Goal: Information Seeking & Learning: Learn about a topic

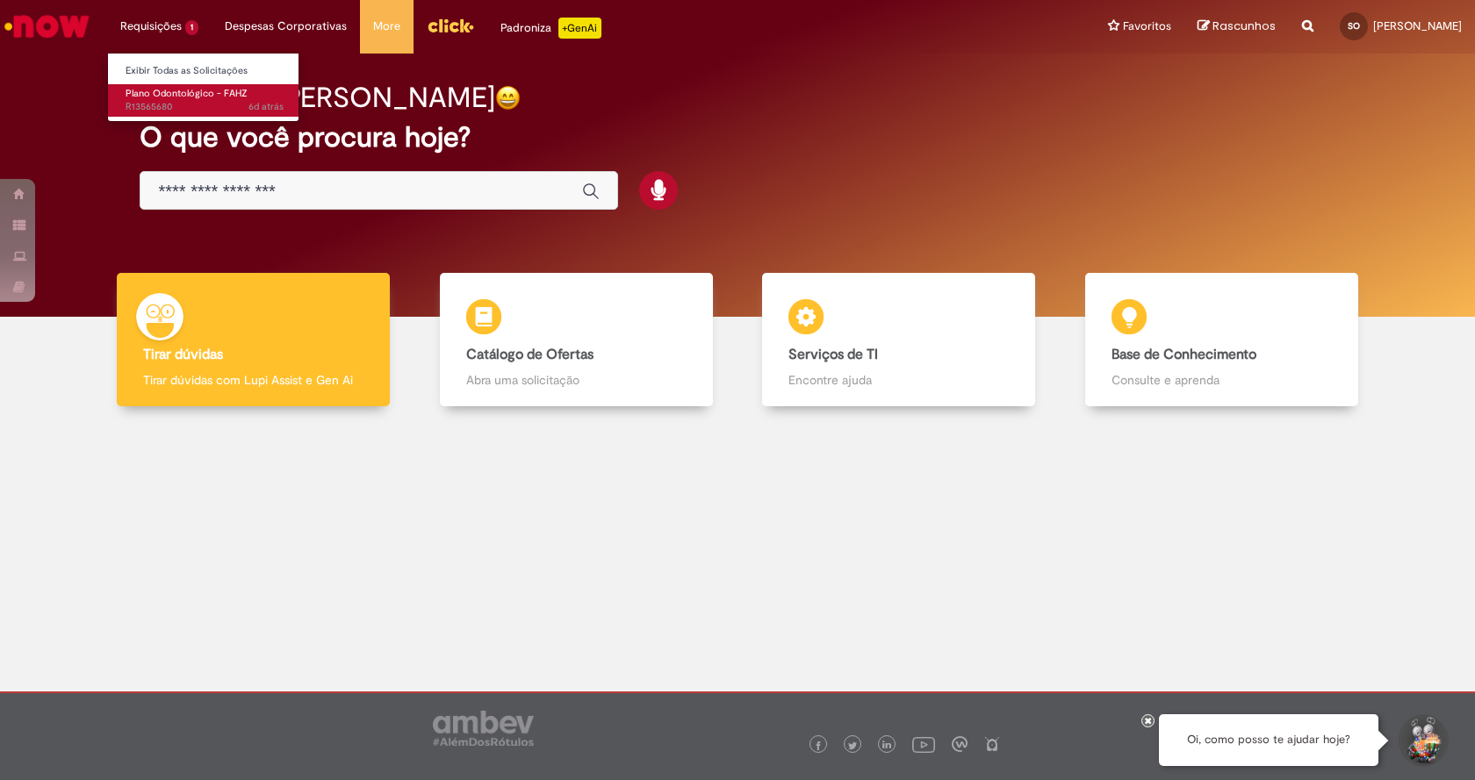
click at [172, 97] on span "Plano Odontológico - FAHZ" at bounding box center [187, 93] width 122 height 13
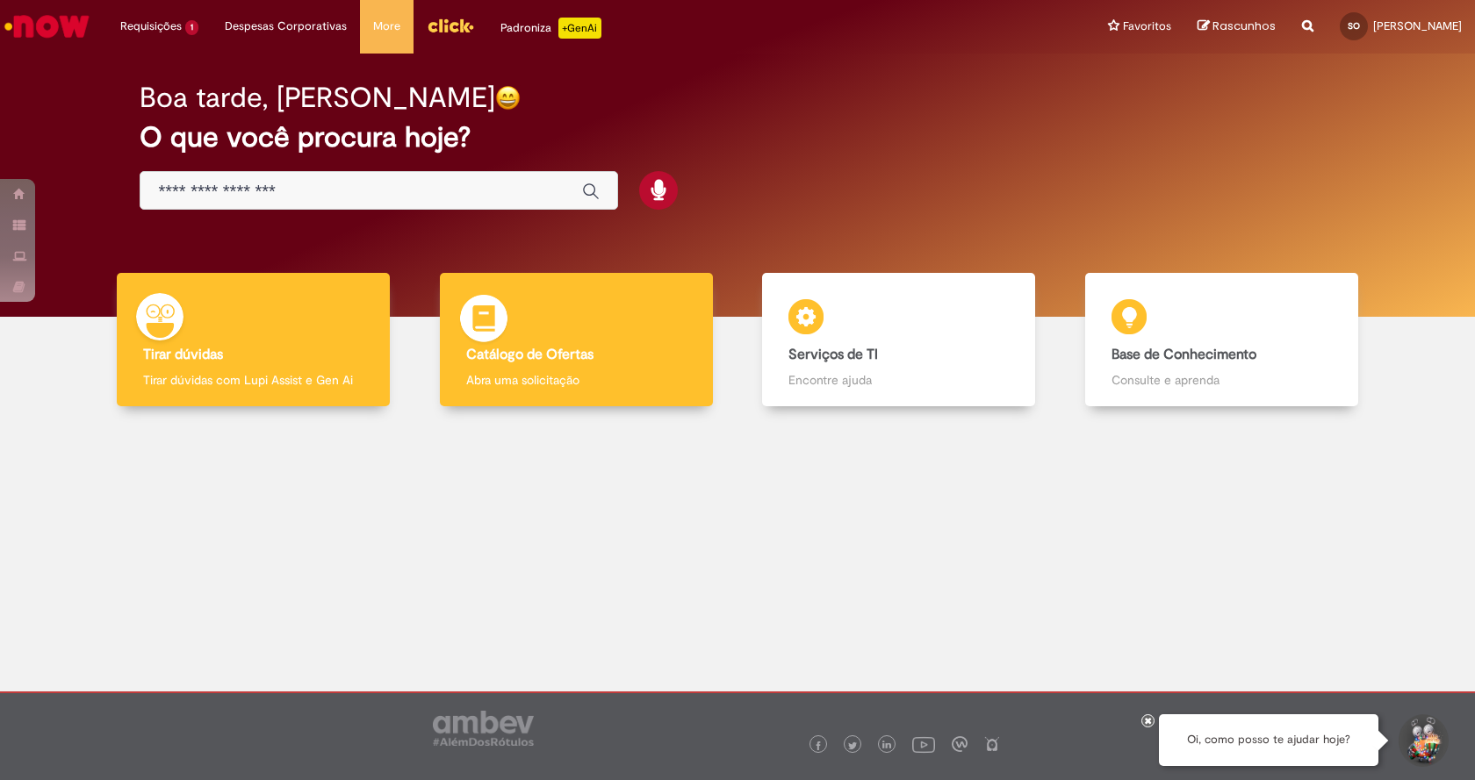
click at [590, 334] on div "Catálogo de Ofertas Catálogo de Ofertas Abra uma solicitação" at bounding box center [576, 340] width 273 height 134
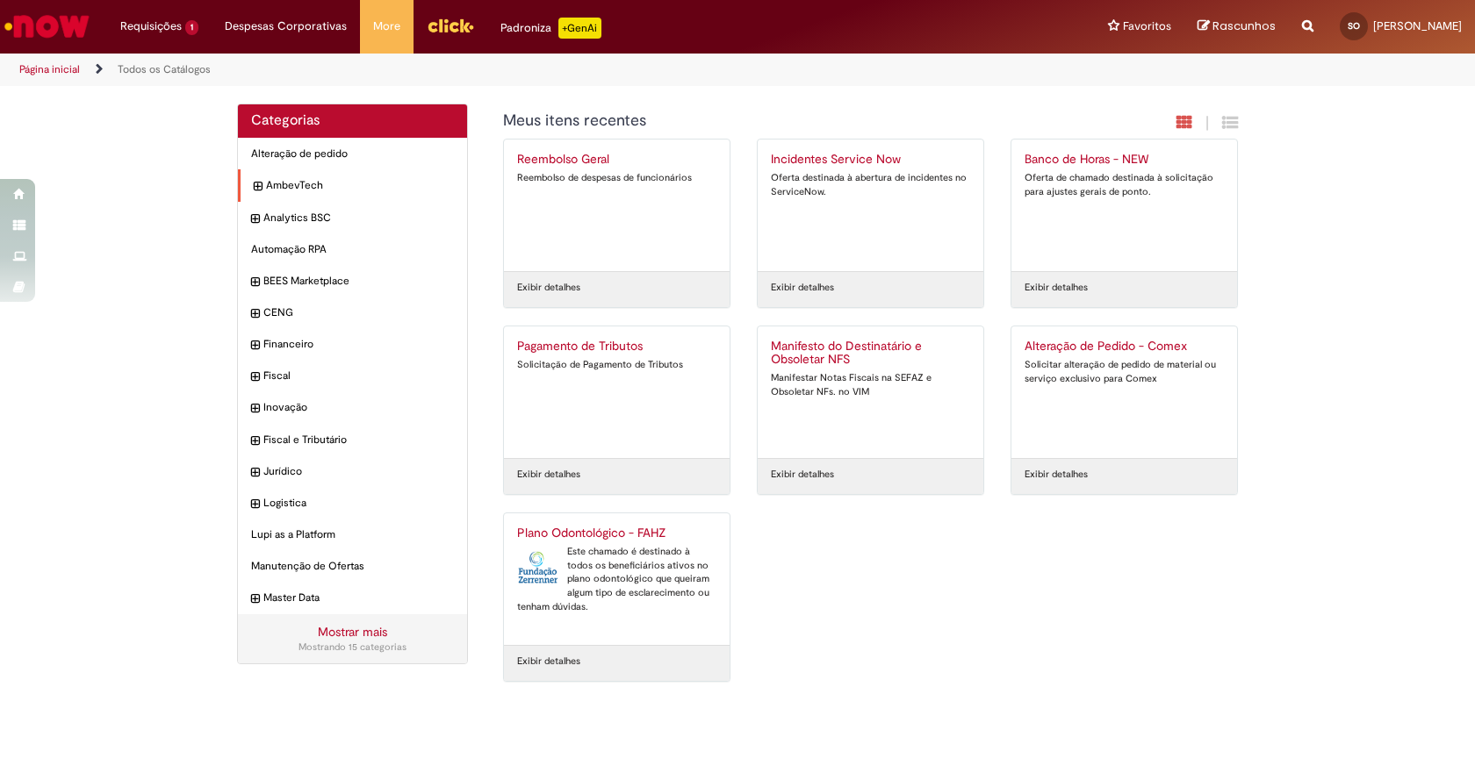
click at [297, 177] on div "AmbevTech Itens" at bounding box center [352, 185] width 229 height 32
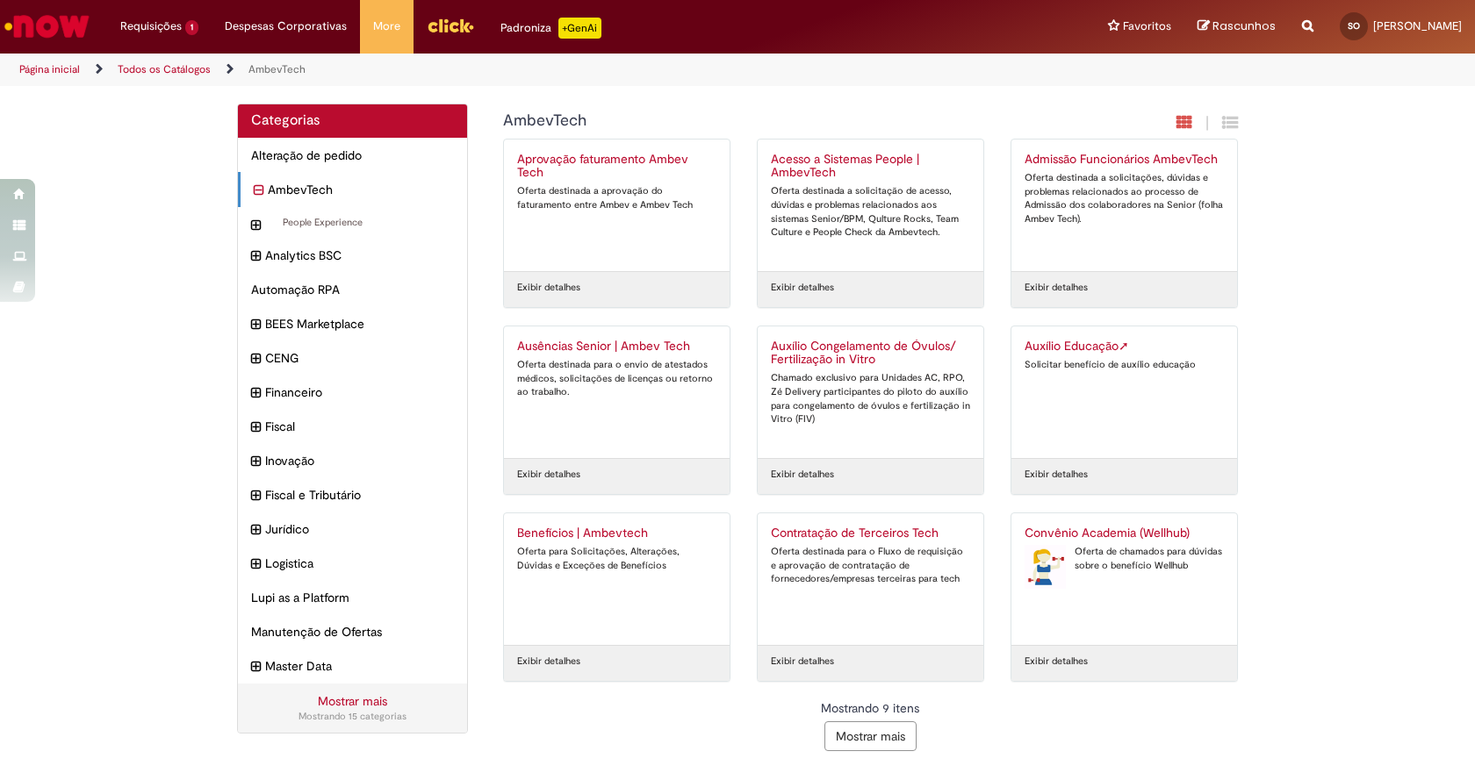
click at [879, 728] on button "Mostrar mais" at bounding box center [870, 737] width 92 height 30
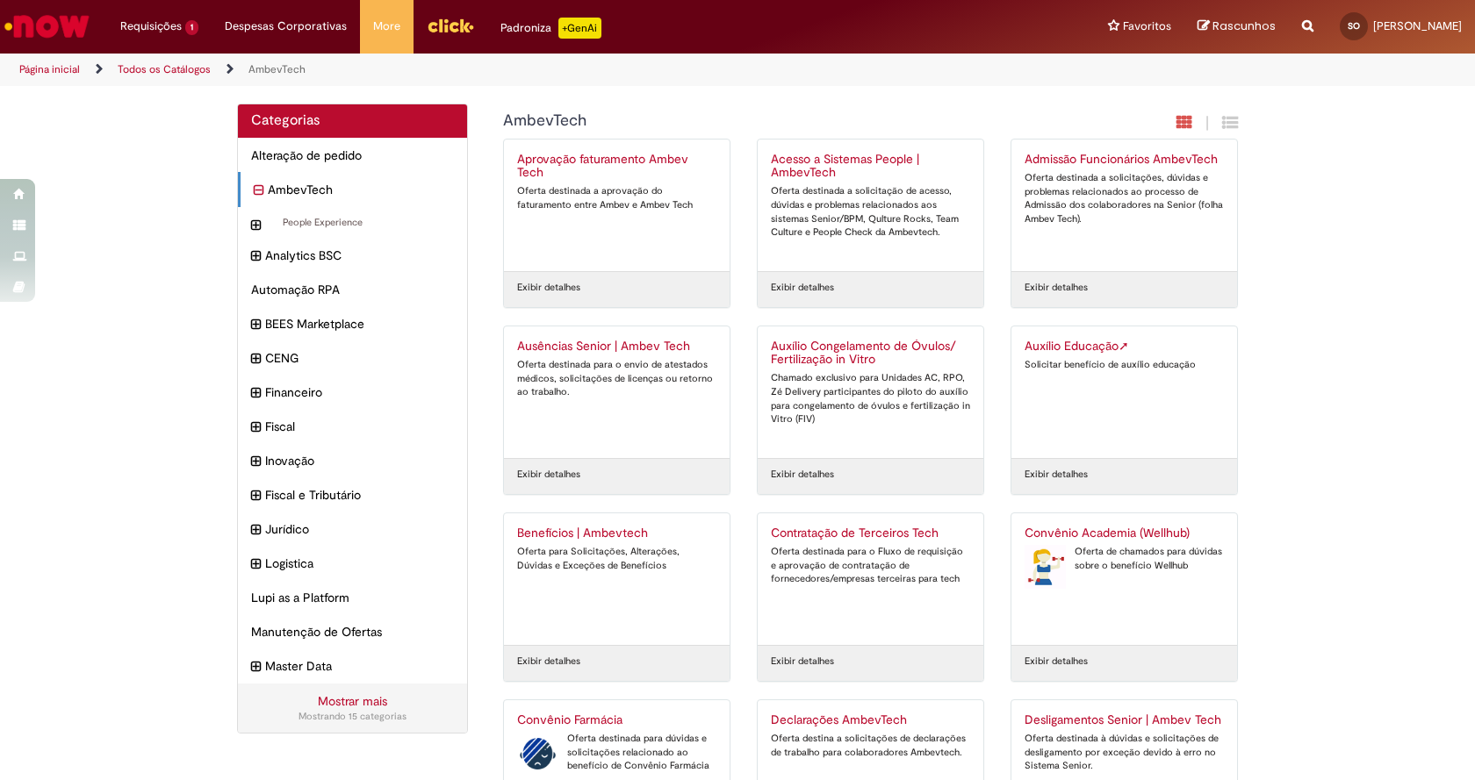
click at [1302, 23] on icon "Search from all sources" at bounding box center [1307, 16] width 11 height 32
click at [1232, 30] on input "text" at bounding box center [1272, 27] width 81 height 30
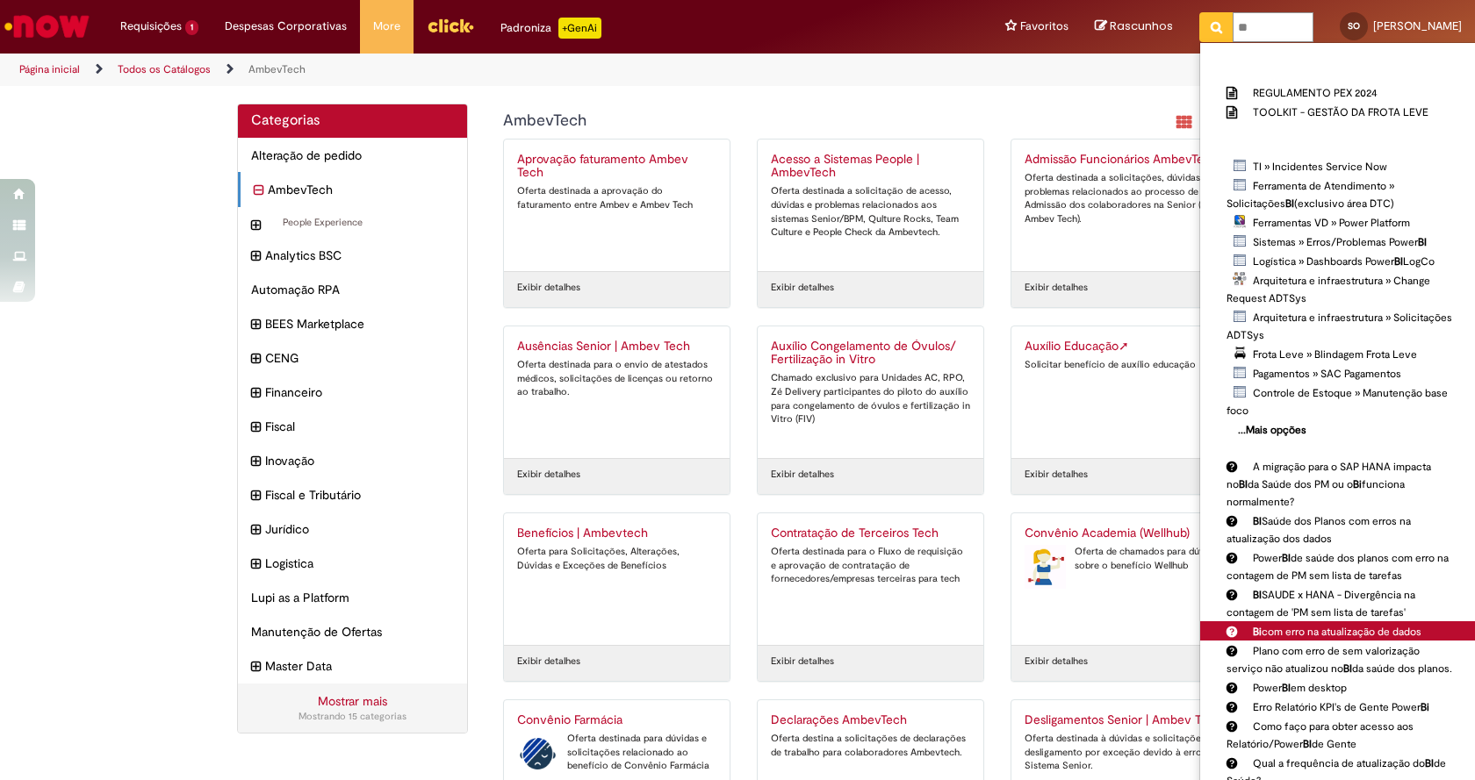
type input "**"
click at [1268, 629] on span "Bi com erro na atualização de dados" at bounding box center [1337, 632] width 169 height 14
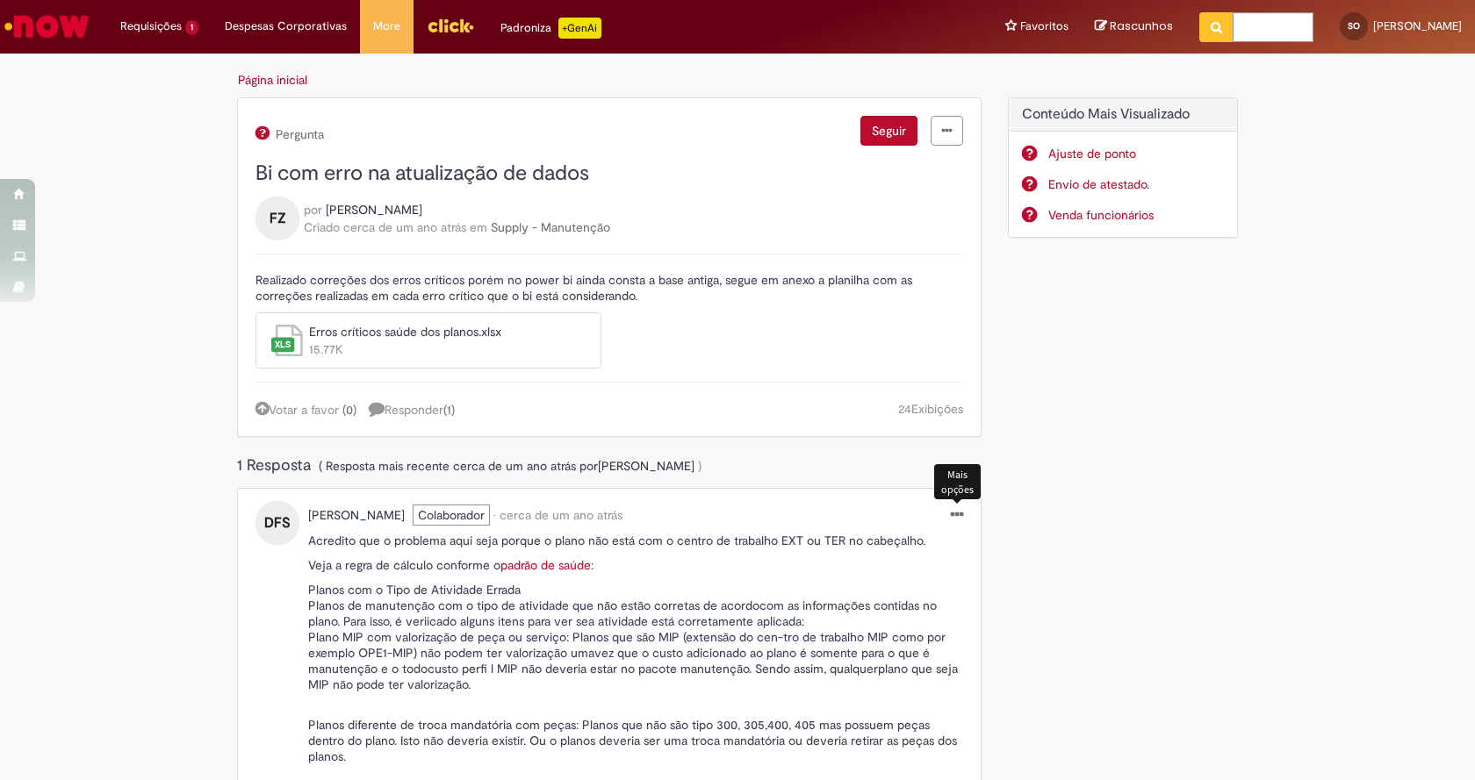
click at [957, 514] on div "Diego Fernando Silva Colaborador • cerca de um ano atrás cerca de um ano atrás …" at bounding box center [644, 728] width 672 height 445
click at [951, 514] on icon "menu Ações" at bounding box center [957, 514] width 12 height 17
click at [344, 336] on span "Erros críticos saúde dos planos.xlsx" at bounding box center [443, 332] width 269 height 18
click at [345, 334] on span "Erros críticos saúde dos planos.xlsx" at bounding box center [443, 332] width 269 height 18
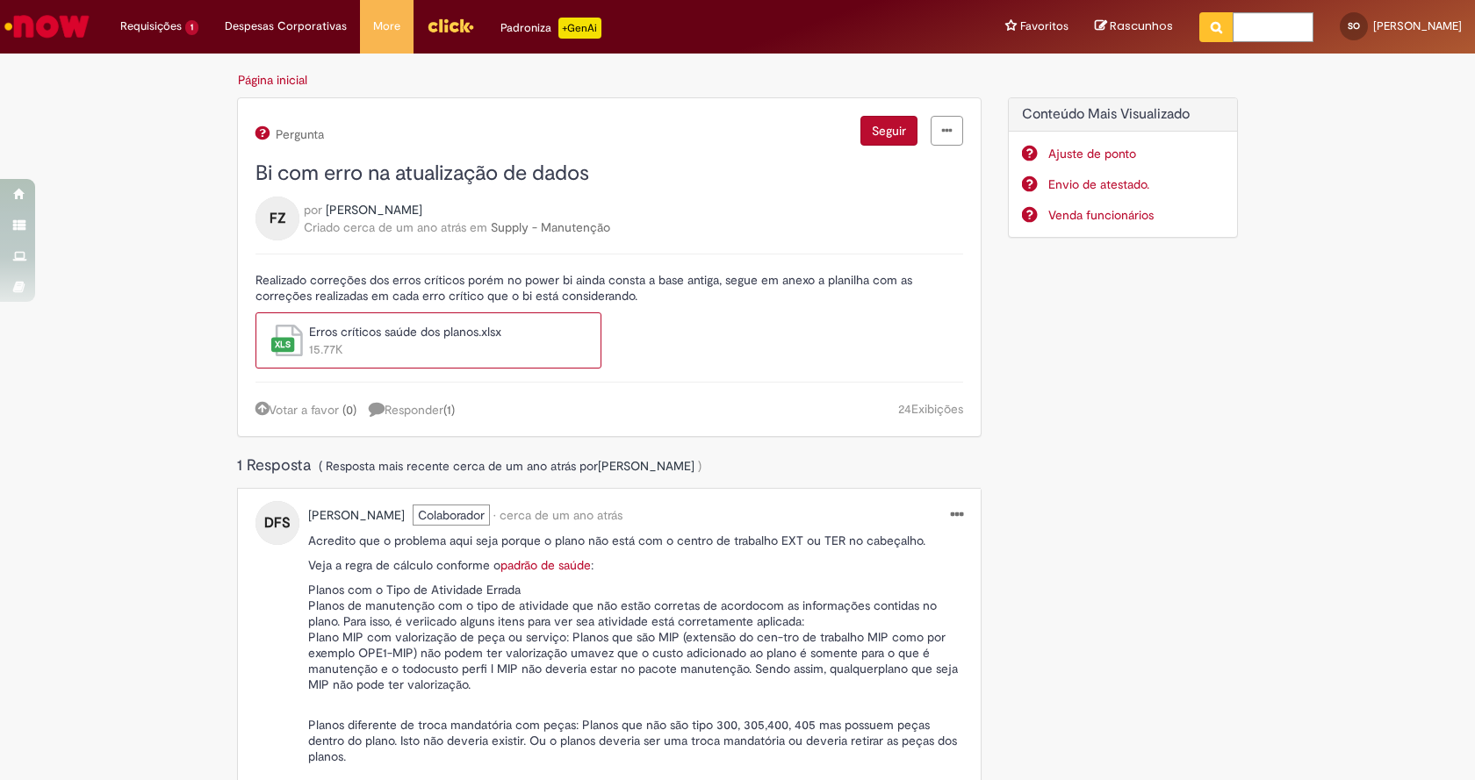
click at [388, 340] on span "Erros críticos saúde dos planos.xlsx" at bounding box center [443, 332] width 269 height 18
click at [945, 126] on link "menu Ações" at bounding box center [946, 131] width 32 height 30
click at [620, 142] on div "Pergunta Seguir Favorito Denúncia de conteúdo" at bounding box center [609, 132] width 708 height 33
click at [1232, 21] on input "text" at bounding box center [1272, 27] width 81 height 30
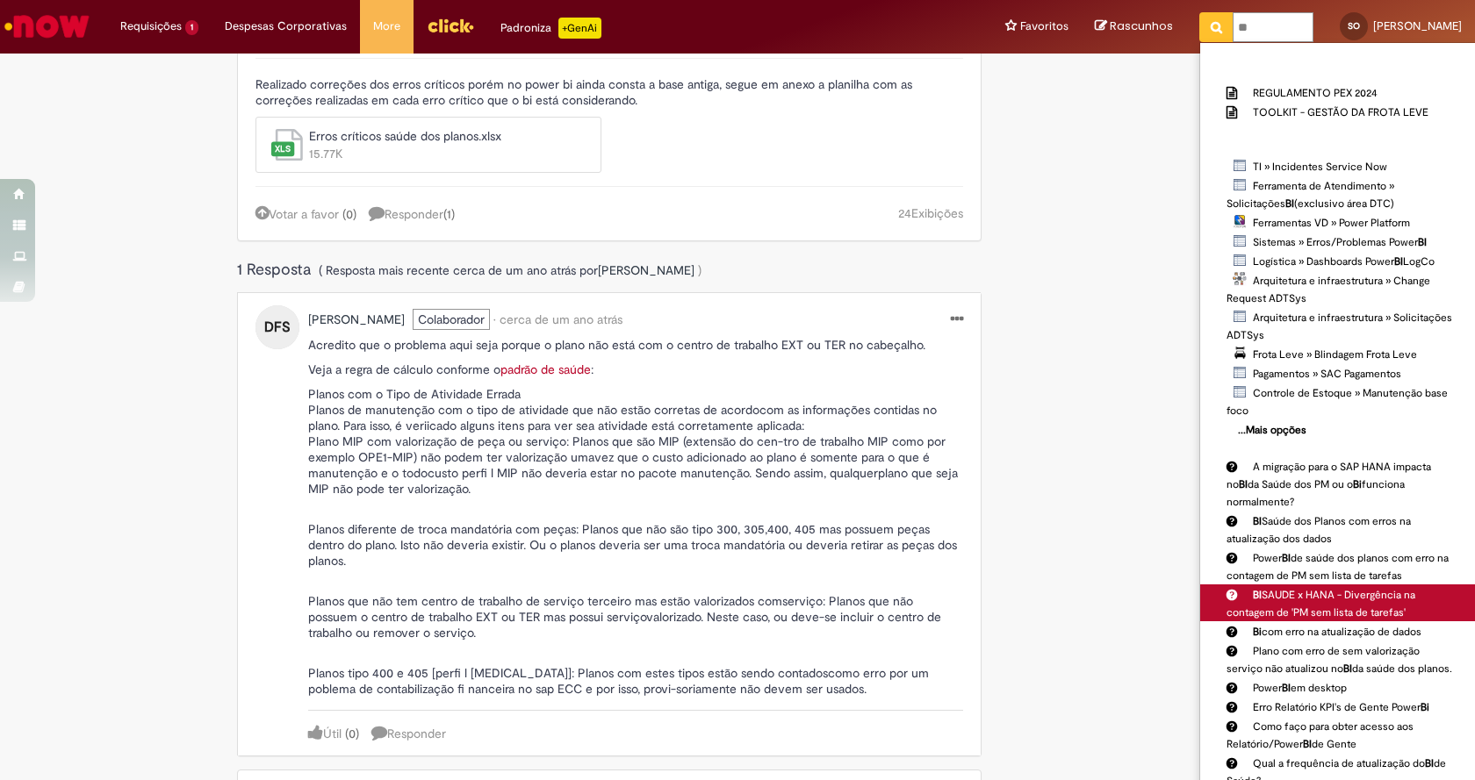
scroll to position [284, 0]
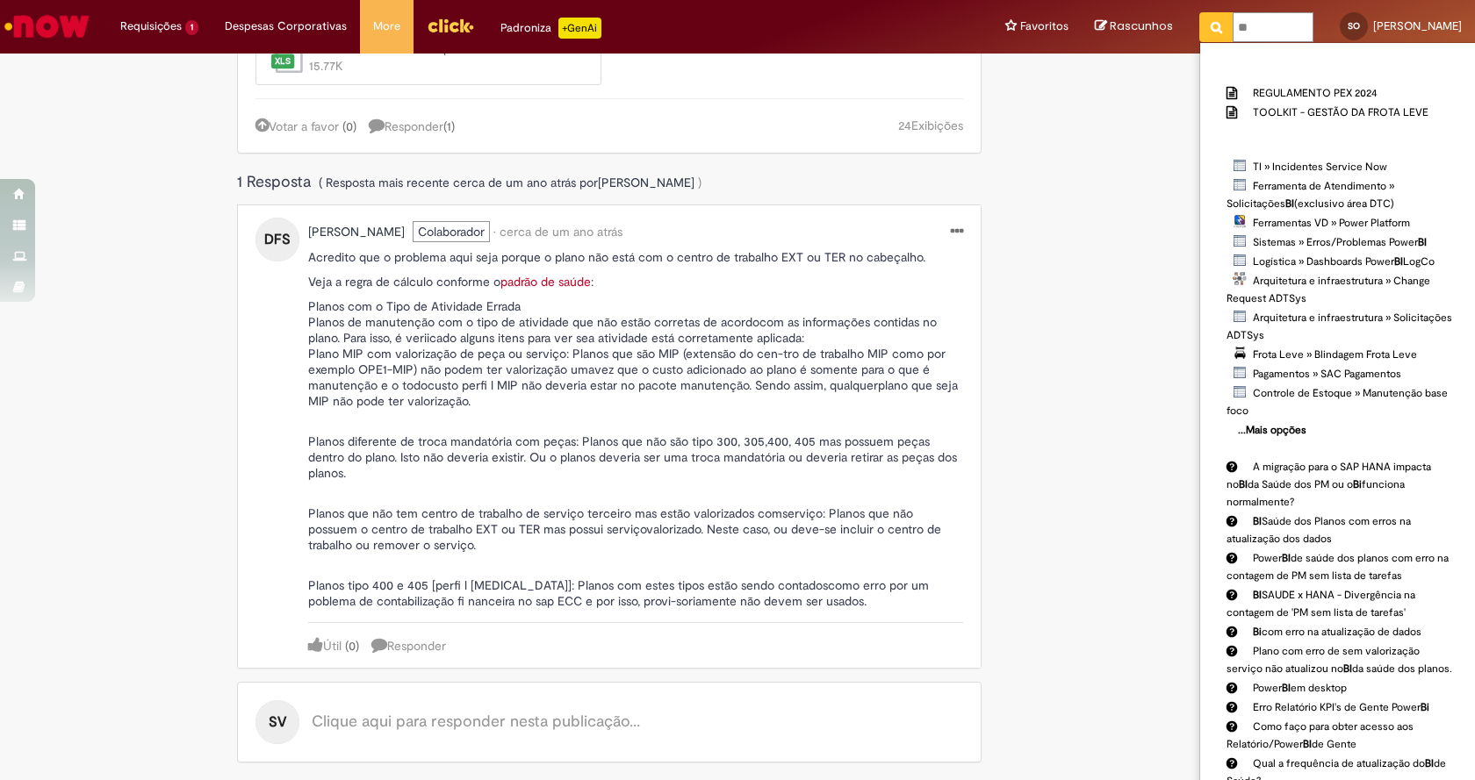
type input "**"
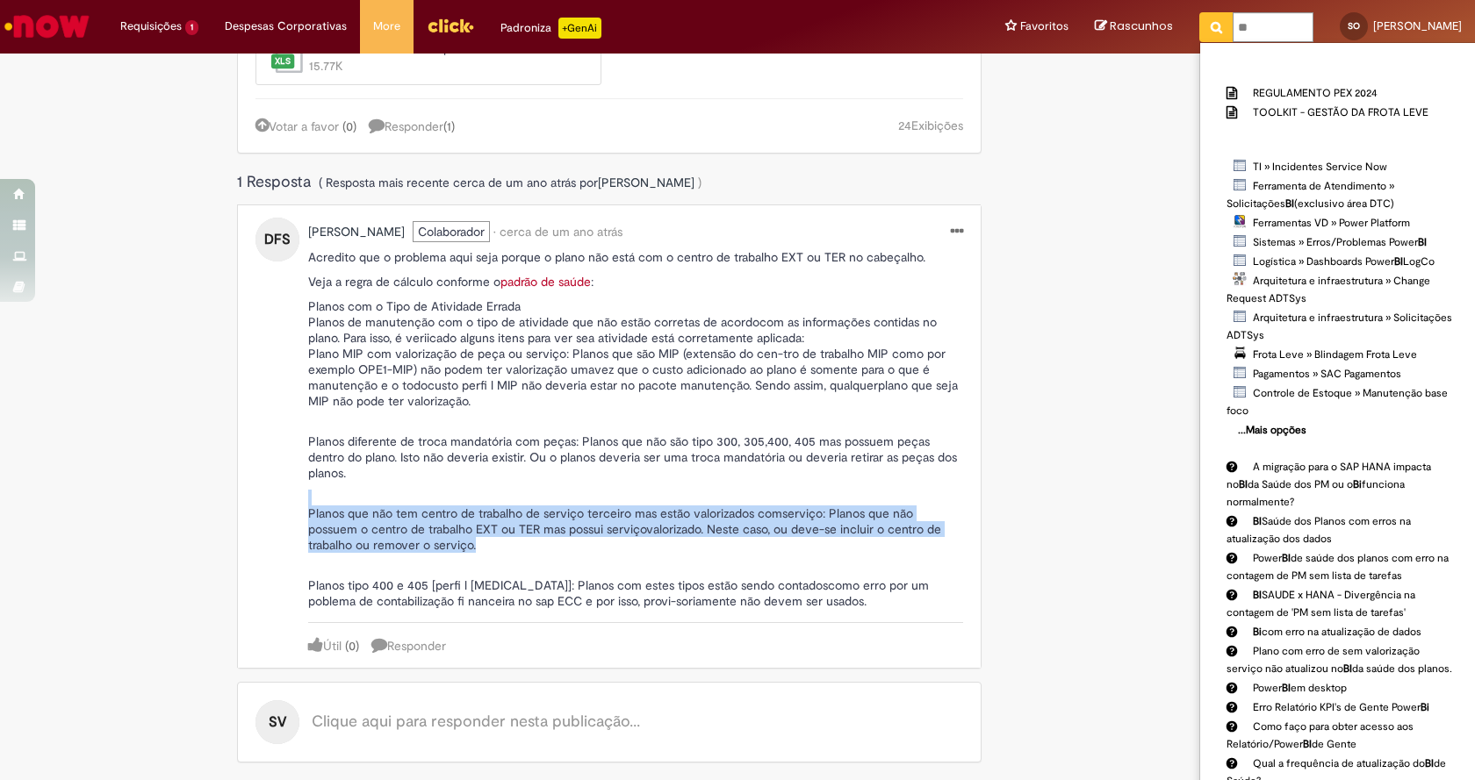
drag, startPoint x: 1442, startPoint y: 471, endPoint x: 1463, endPoint y: 551, distance: 83.5
click at [1463, 551] on section "Supply - Manutenção - Bi com erro na atualização de dados Página inicial BMP Cr…" at bounding box center [737, 417] width 1475 height 727
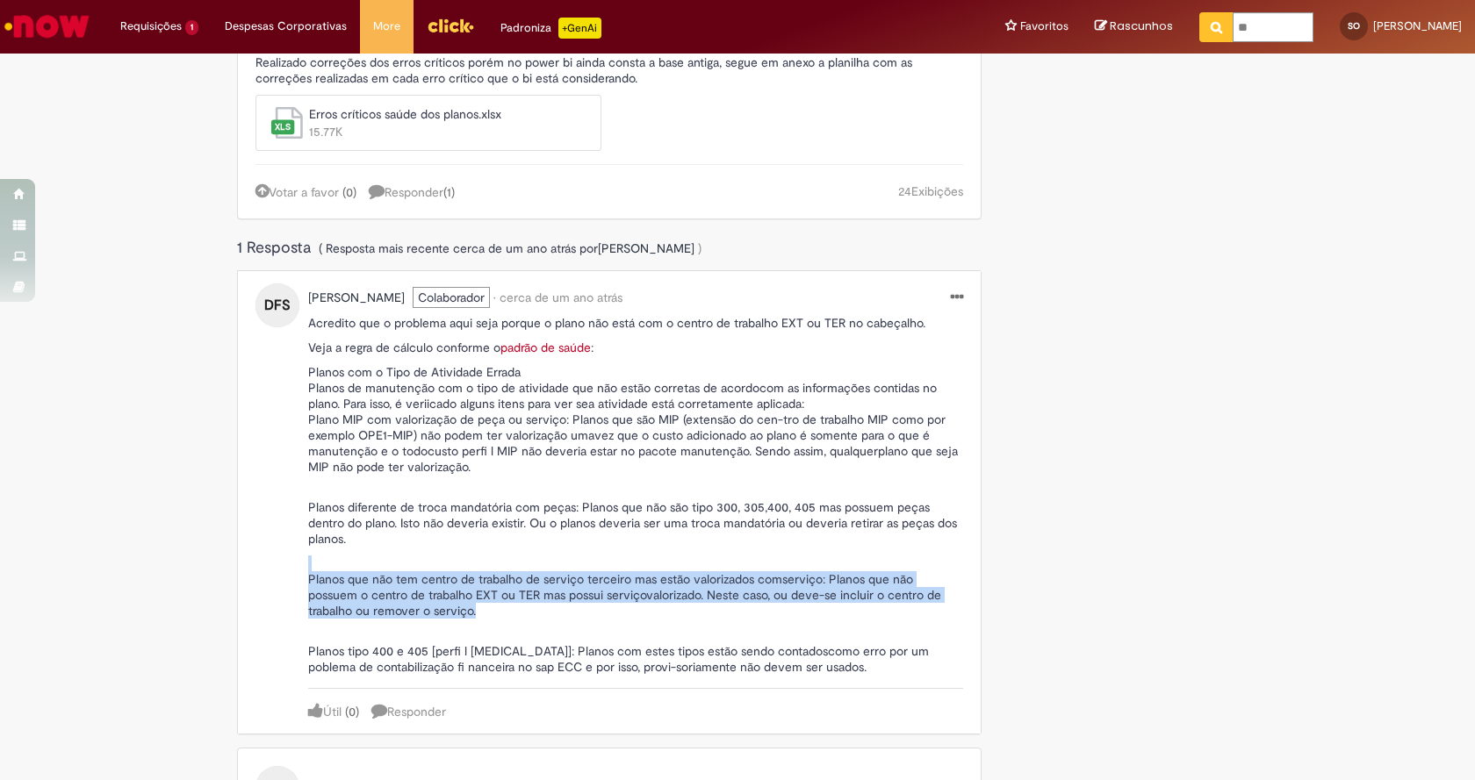
scroll to position [0, 0]
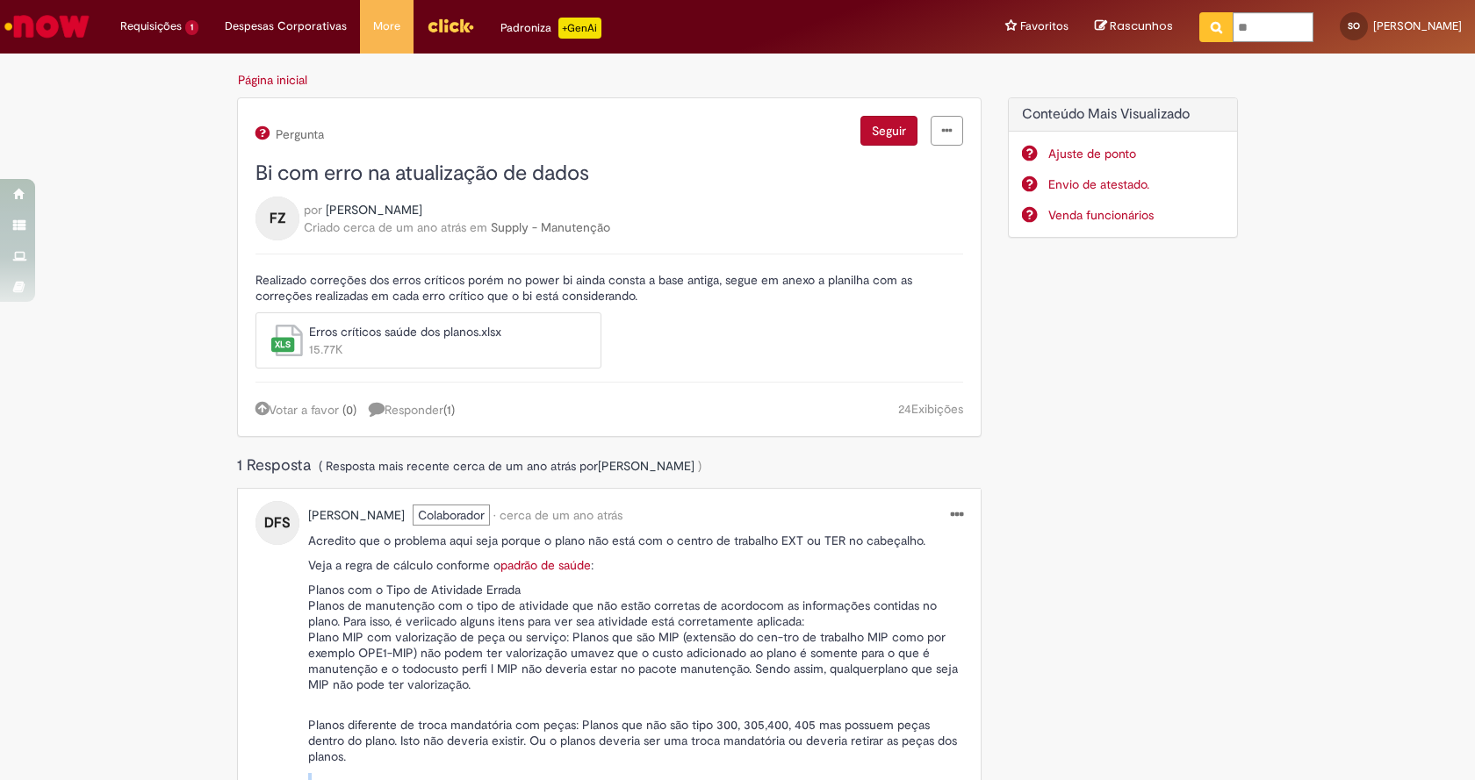
click at [435, 412] on span "Responder ( 1 )" at bounding box center [412, 410] width 86 height 16
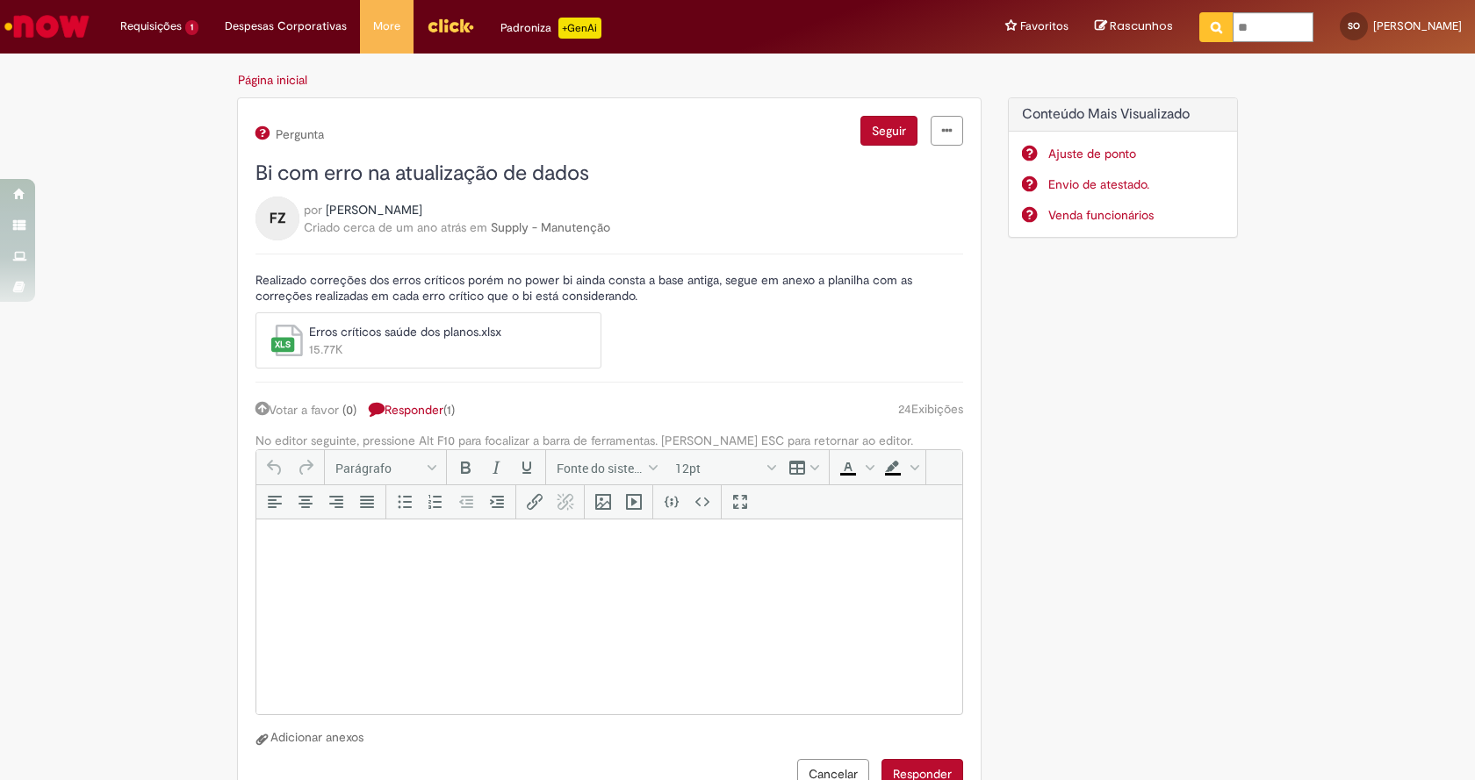
click at [44, 26] on img "Ir para a Homepage" at bounding box center [47, 26] width 90 height 35
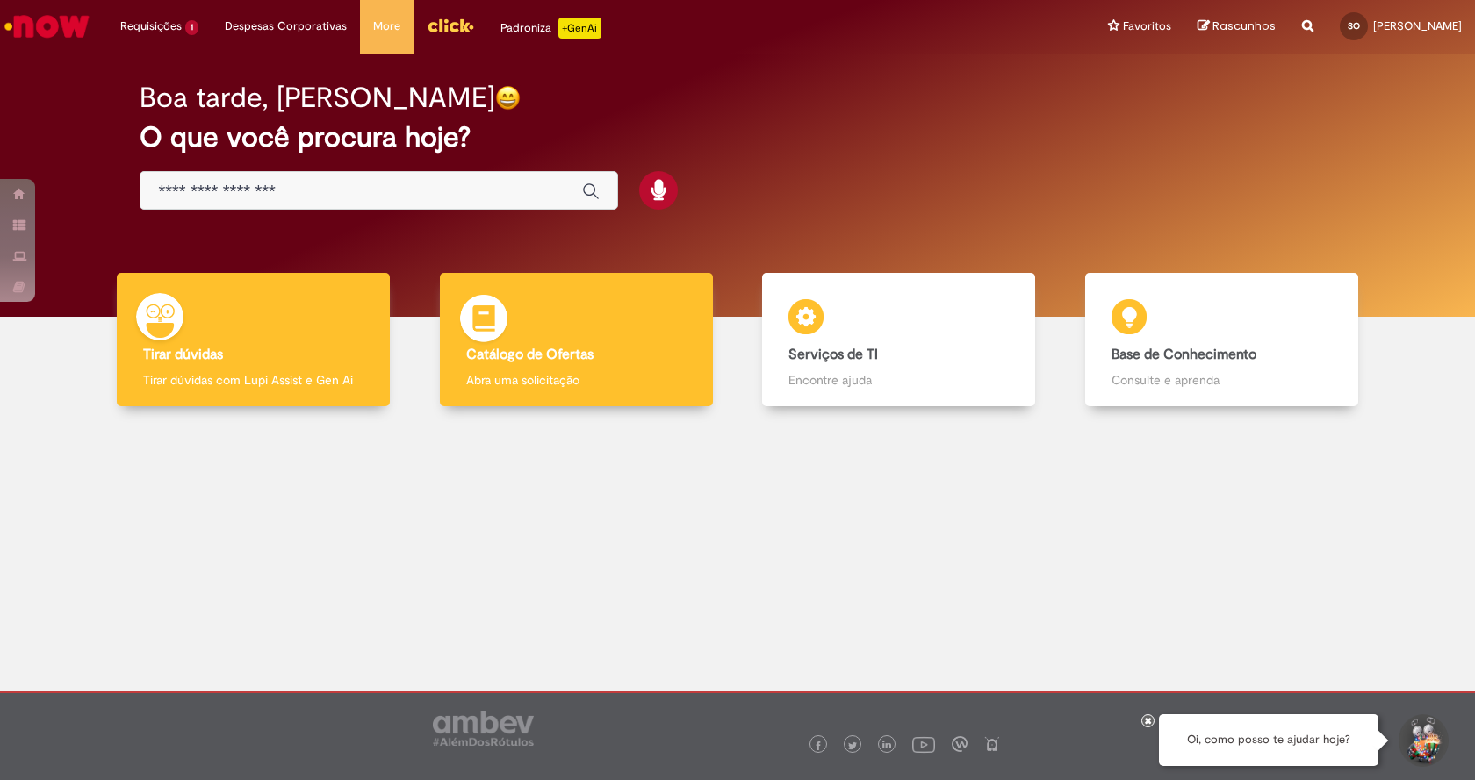
click at [536, 370] on div "Catálogo de Ofertas Catálogo de Ofertas Abra uma solicitação" at bounding box center [576, 340] width 273 height 134
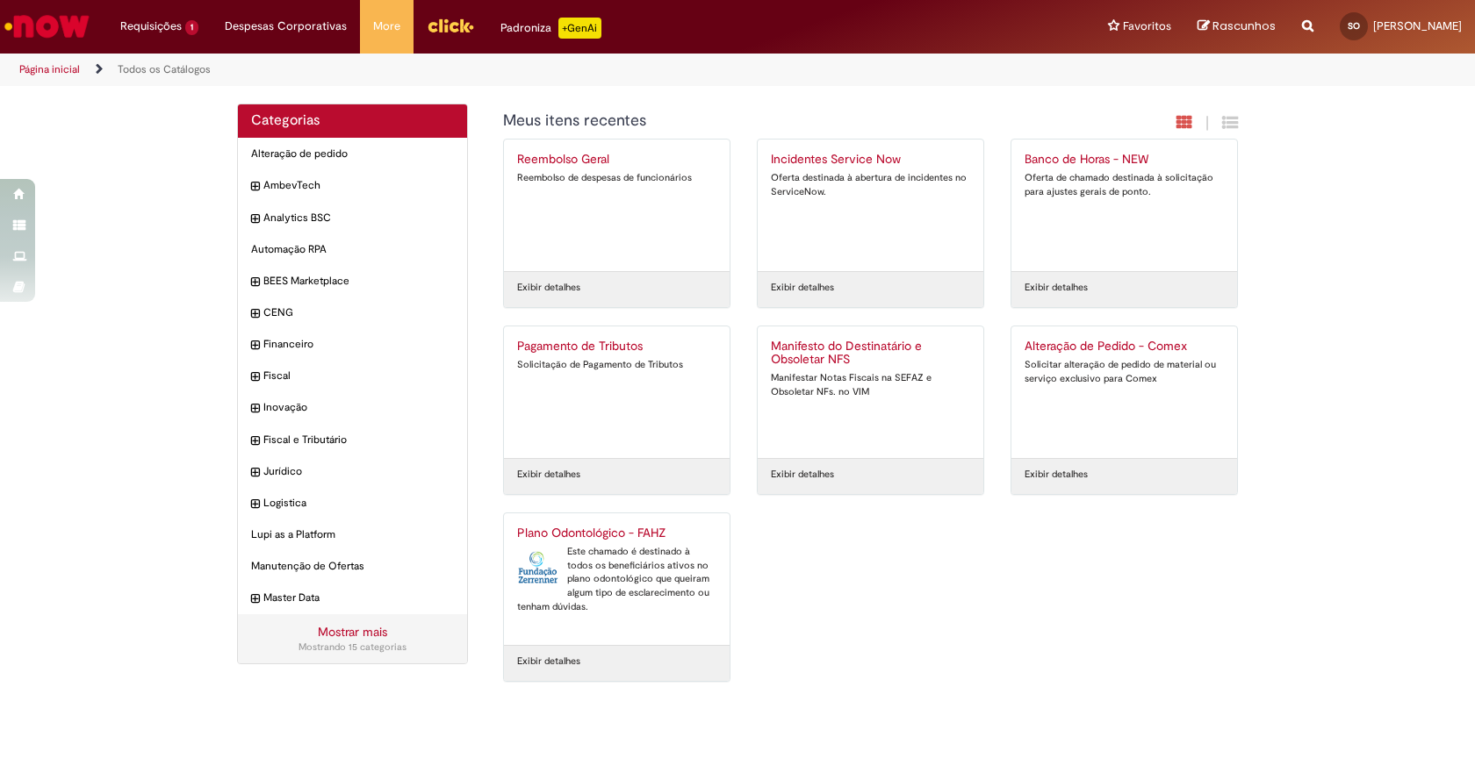
click at [331, 629] on link "Mostrar mais" at bounding box center [352, 632] width 69 height 16
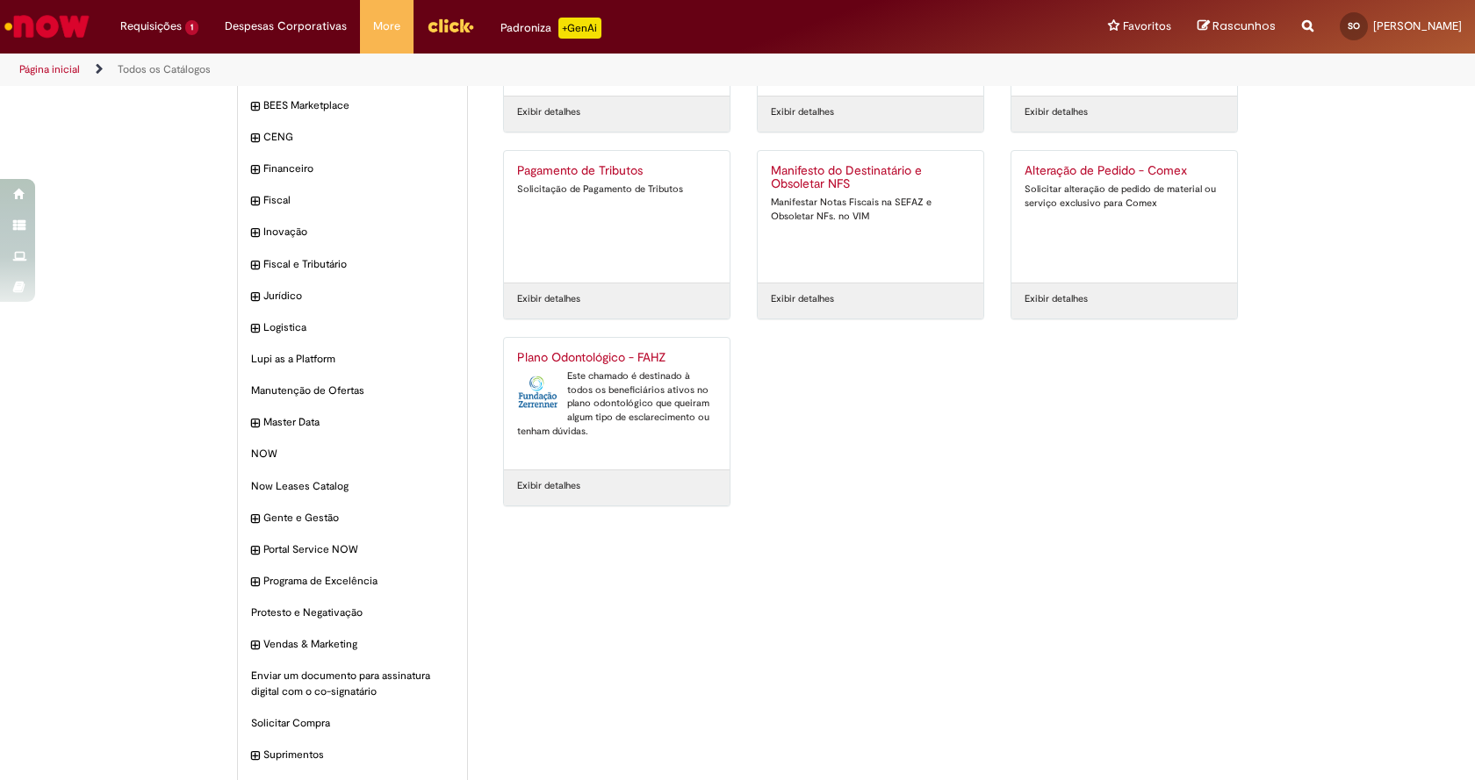
scroll to position [218, 0]
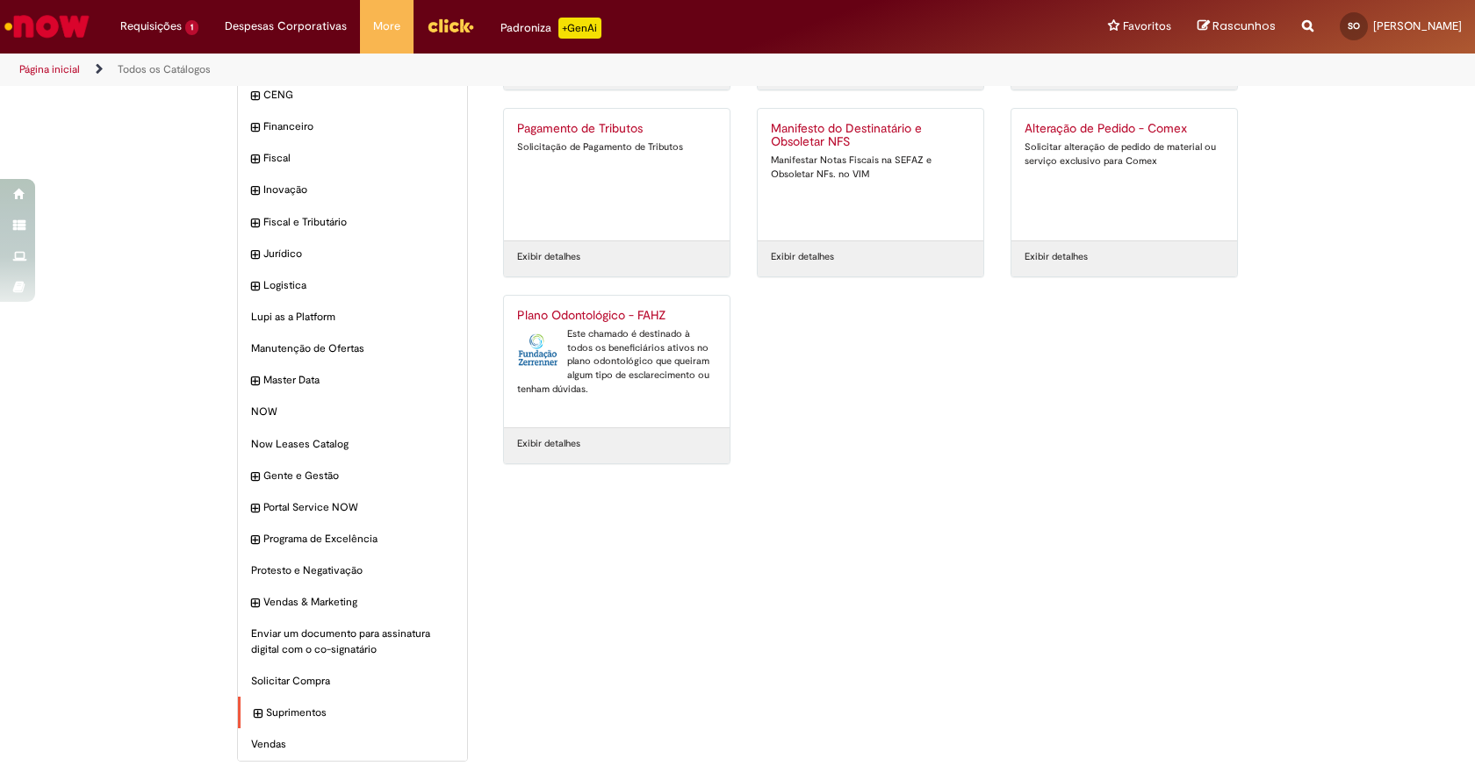
click at [254, 710] on icon "expandir categoria Suprimentos" at bounding box center [258, 715] width 8 height 18
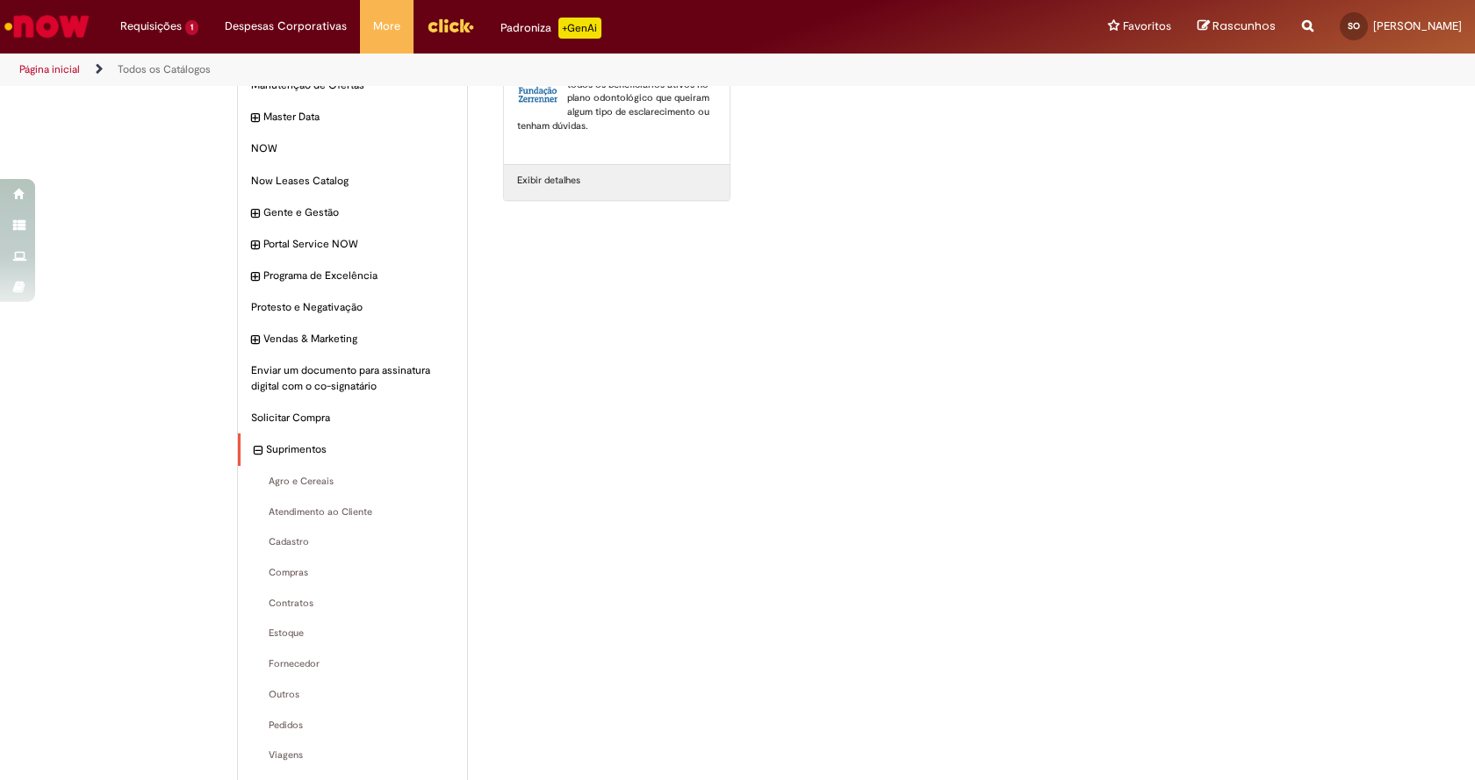
scroll to position [525, 0]
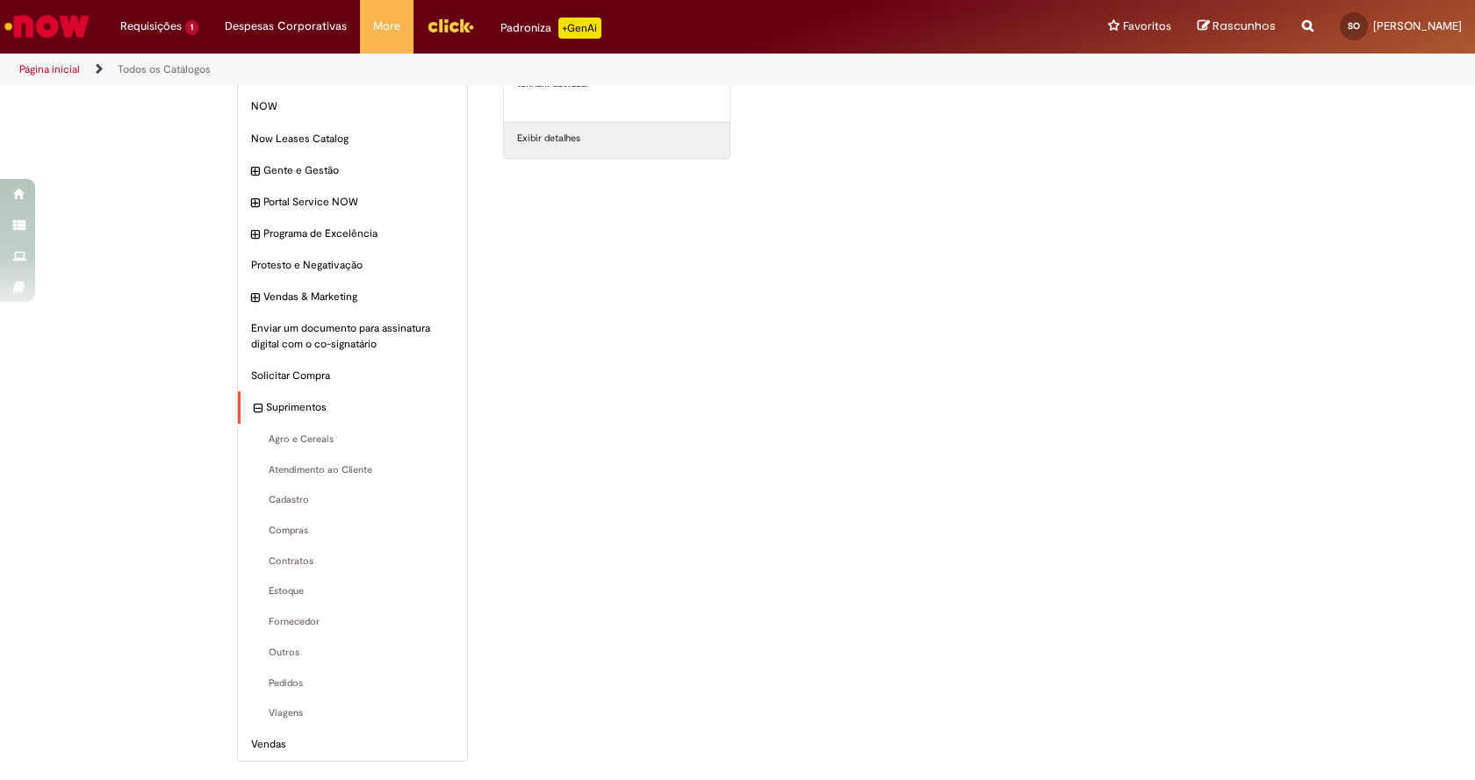
click at [251, 397] on div "Suprimentos Itens" at bounding box center [352, 407] width 229 height 32
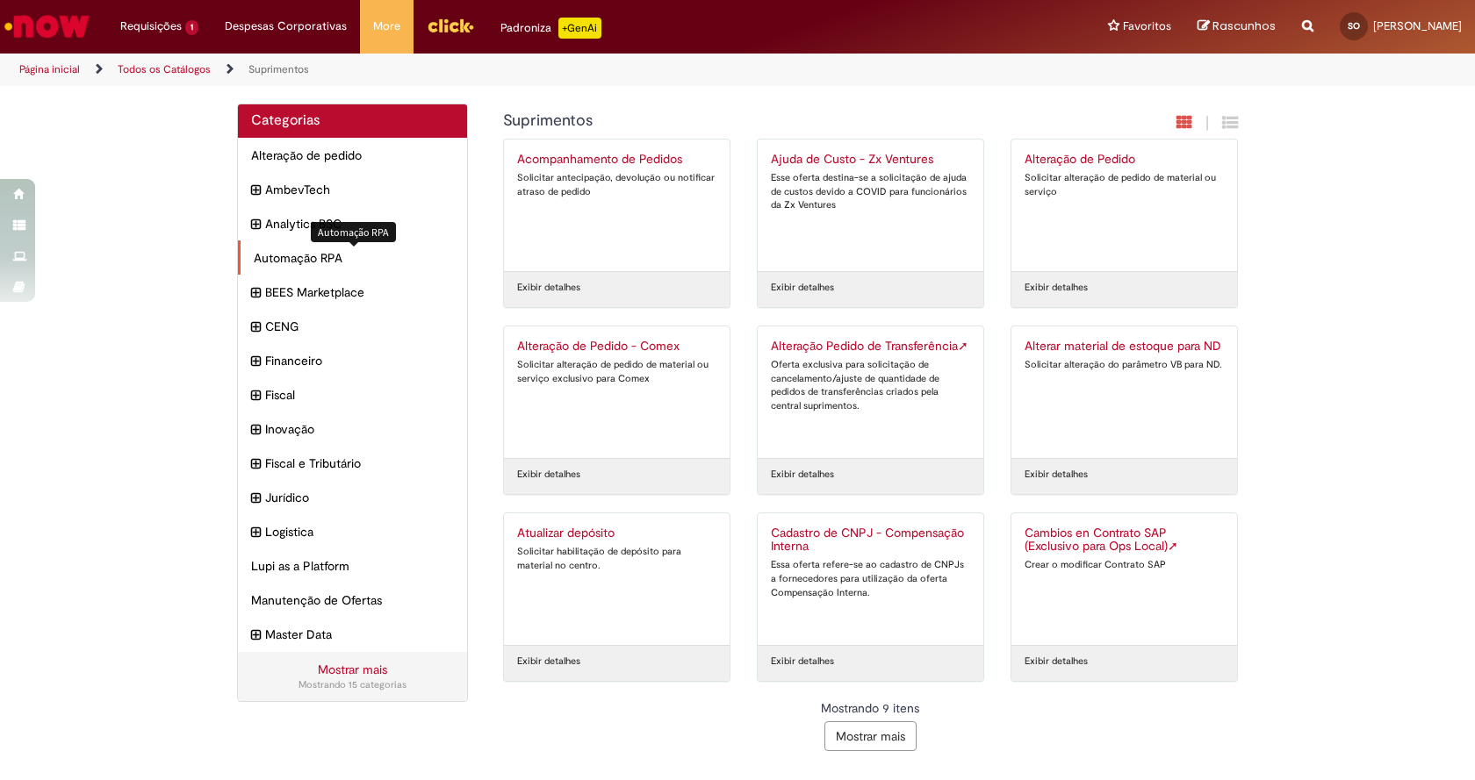
click at [305, 255] on span "Automação RPA Itens" at bounding box center [354, 258] width 200 height 18
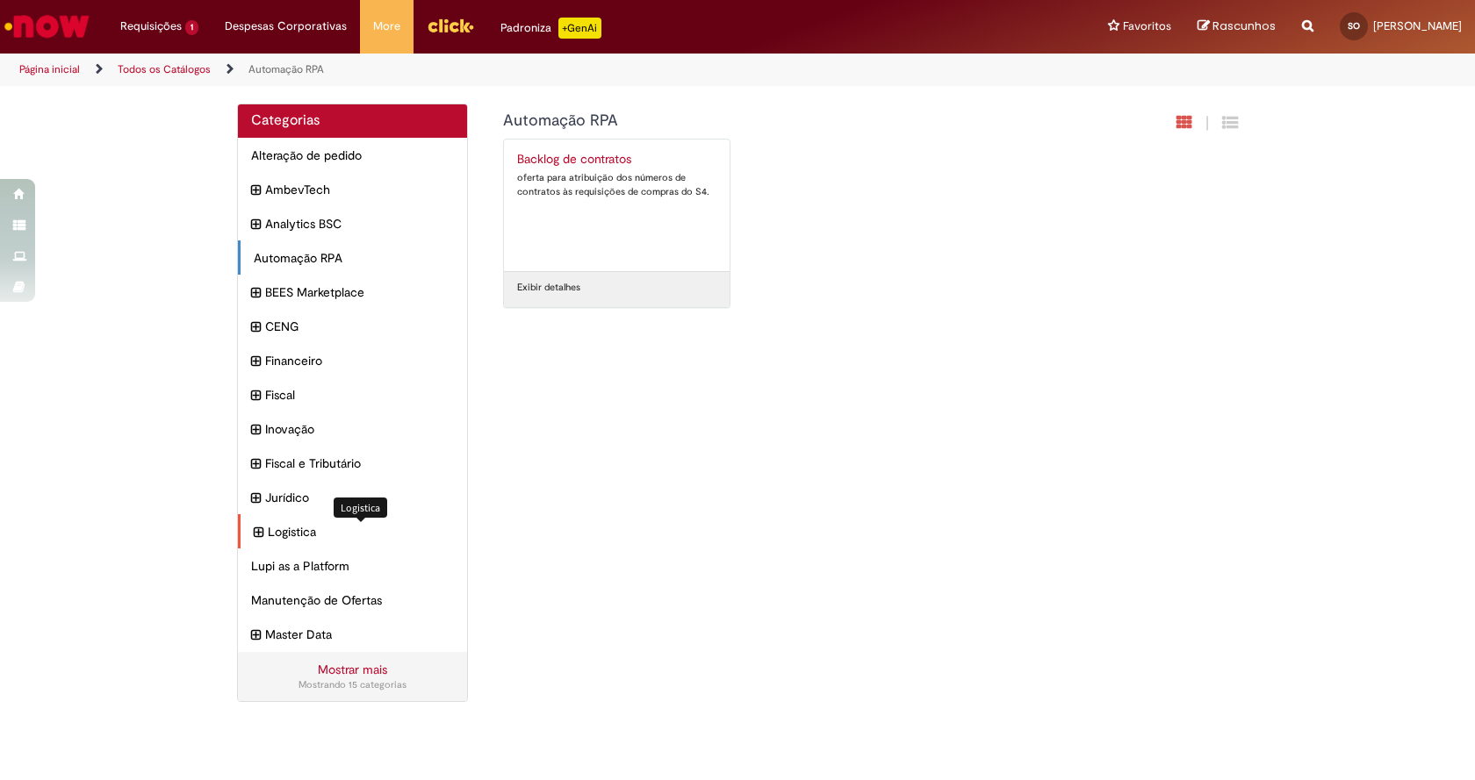
click at [300, 533] on span "Logistica Itens" at bounding box center [361, 532] width 186 height 18
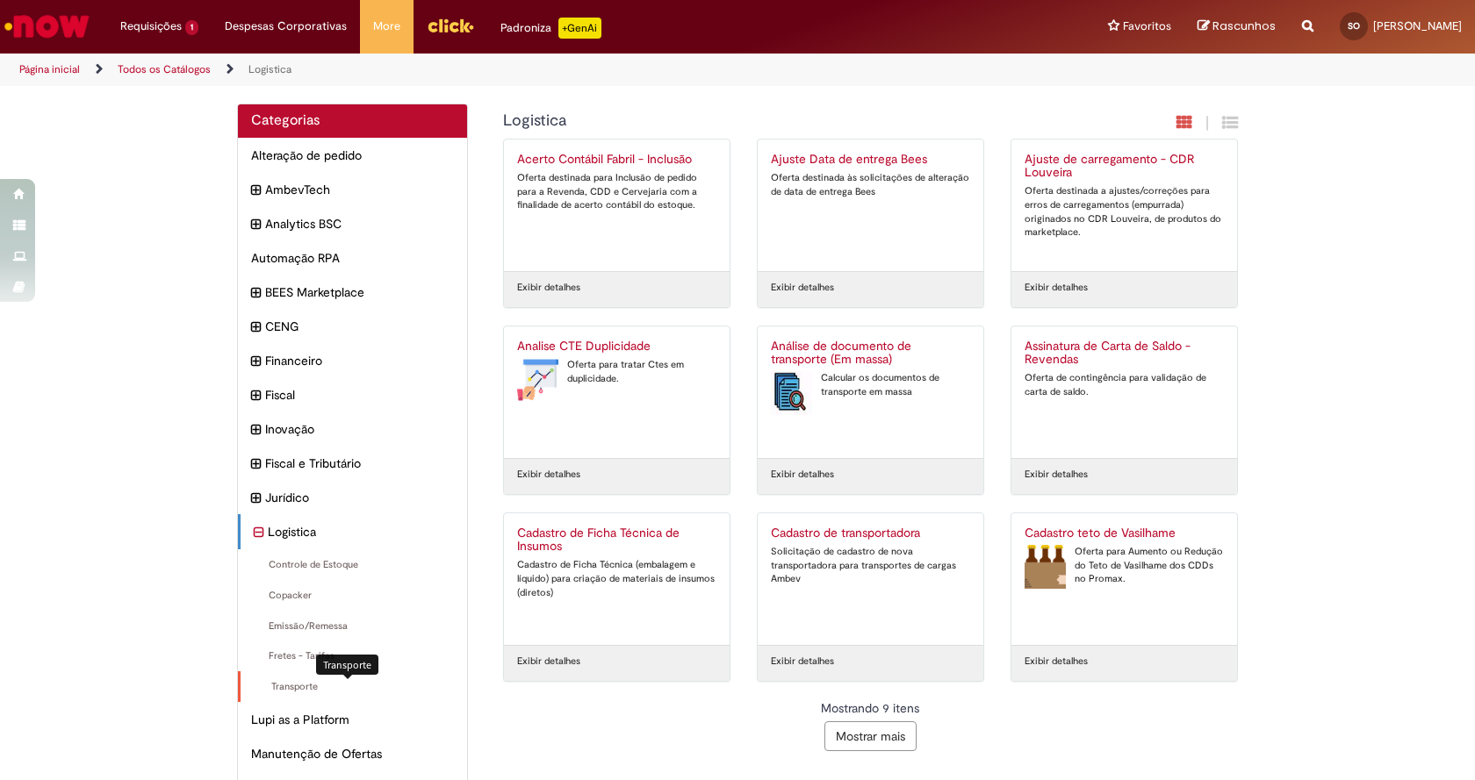
scroll to position [96, 0]
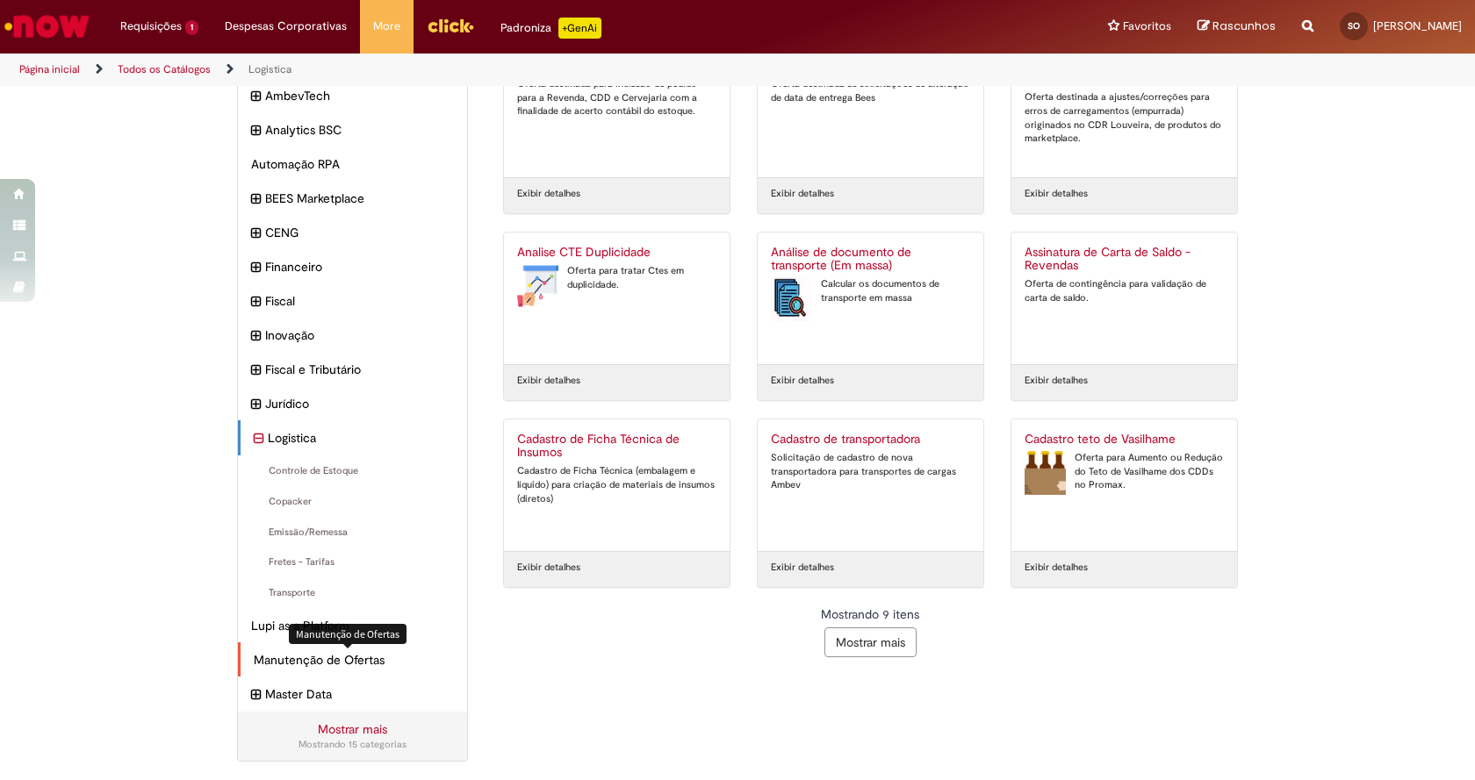
click at [318, 658] on span "Manutenção de Ofertas Itens" at bounding box center [354, 660] width 200 height 18
